Goal: Find specific page/section: Find specific page/section

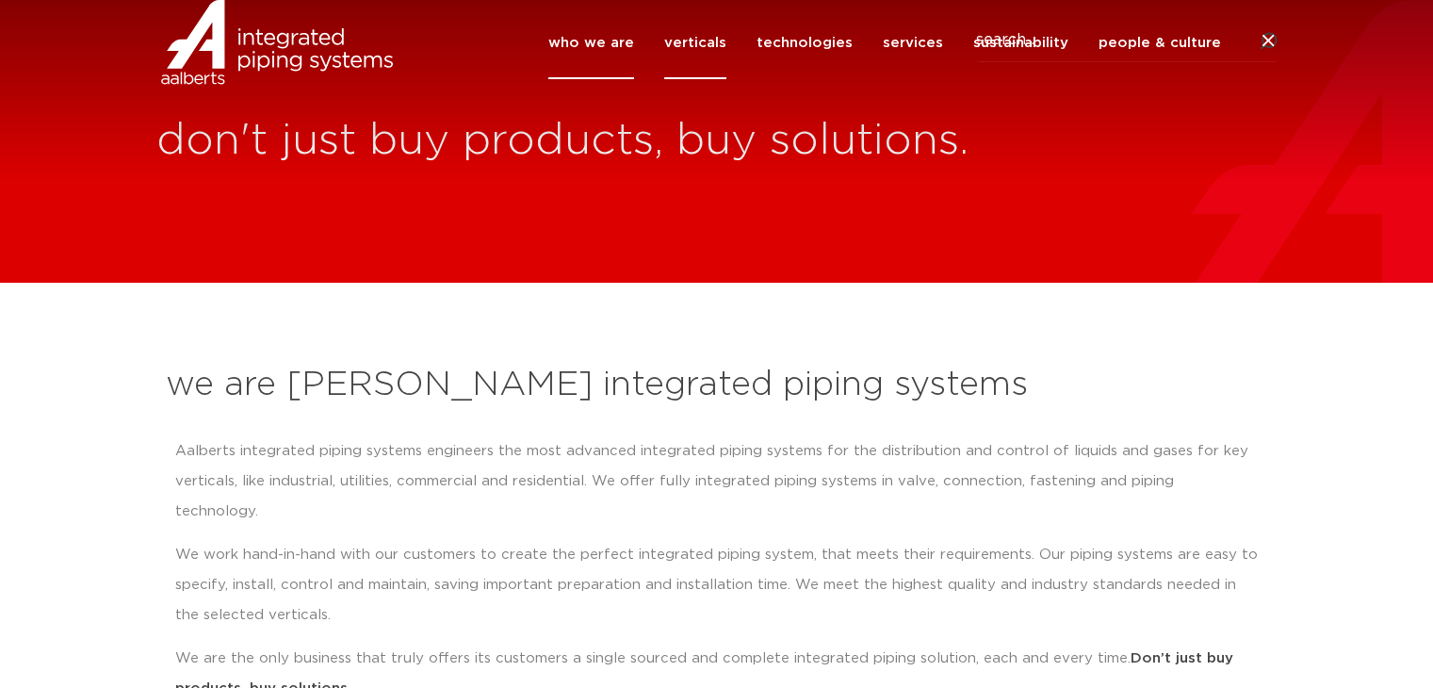
click at [688, 79] on link "verticals" at bounding box center [695, 43] width 62 height 73
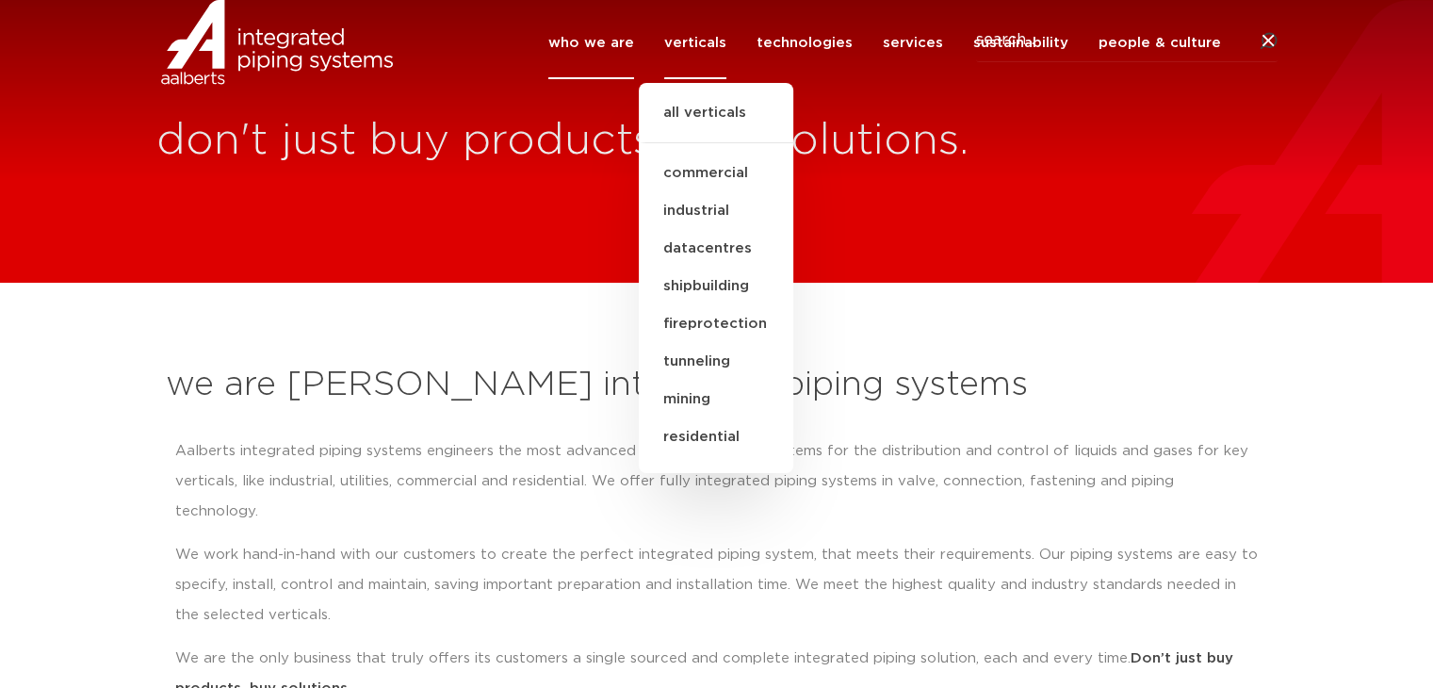
click at [992, 358] on div "we are Aalberts integrated piping systems Aalberts integrated piping systems en…" at bounding box center [716, 603] width 1121 height 500
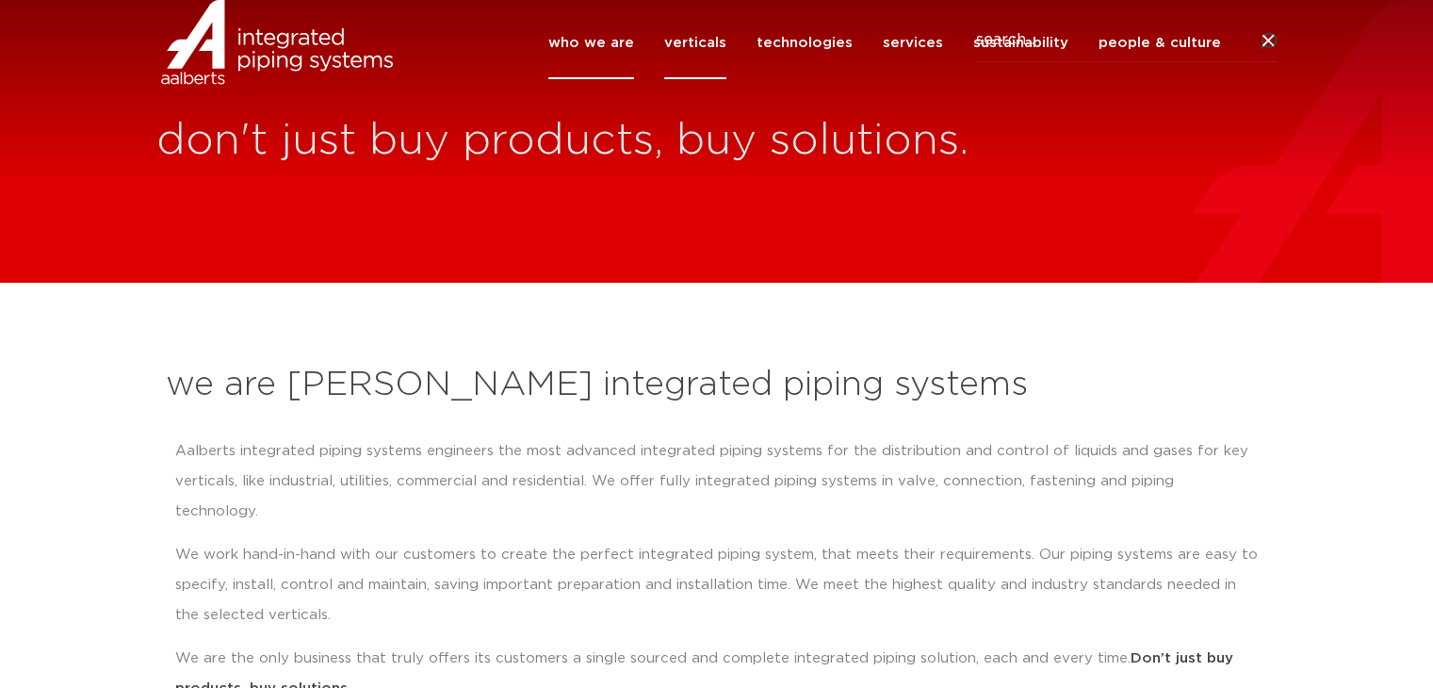
click at [710, 70] on link "verticals" at bounding box center [695, 43] width 62 height 73
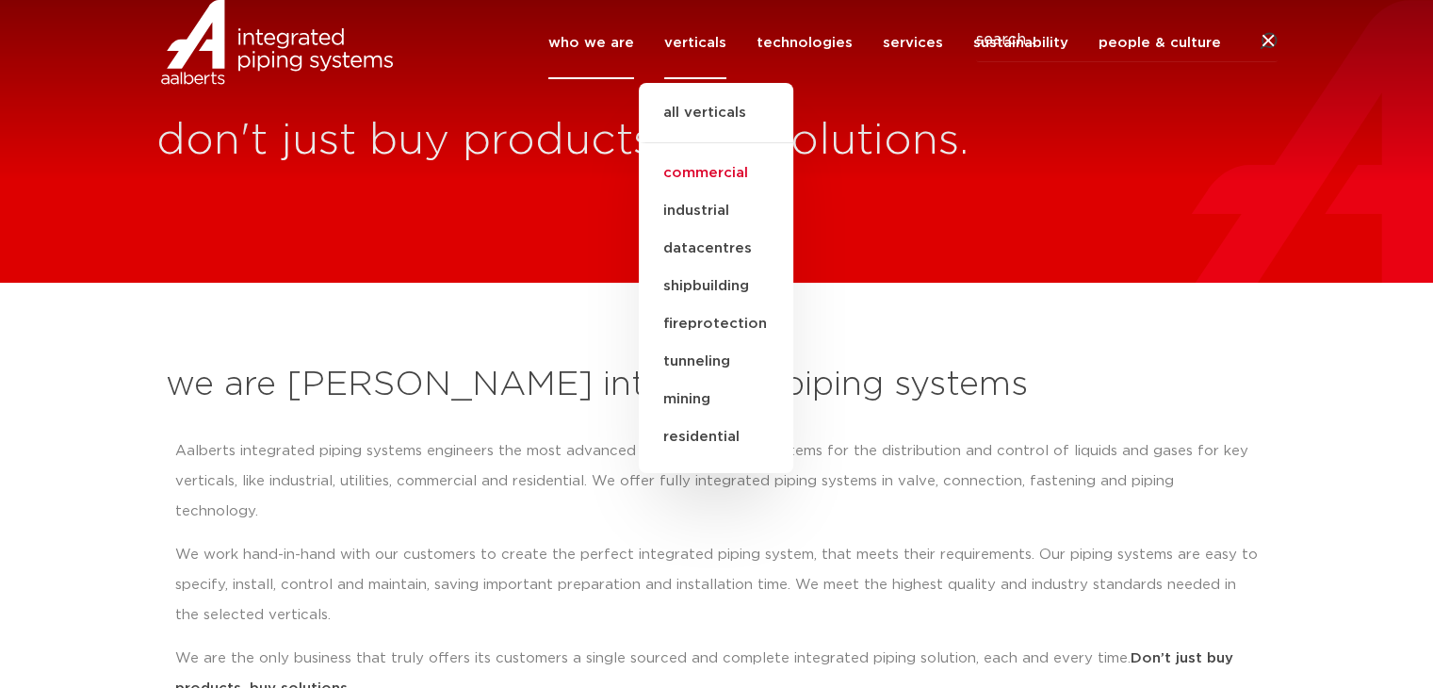
click at [709, 192] on link "commercial" at bounding box center [716, 174] width 155 height 38
